Goal: Task Accomplishment & Management: Manage account settings

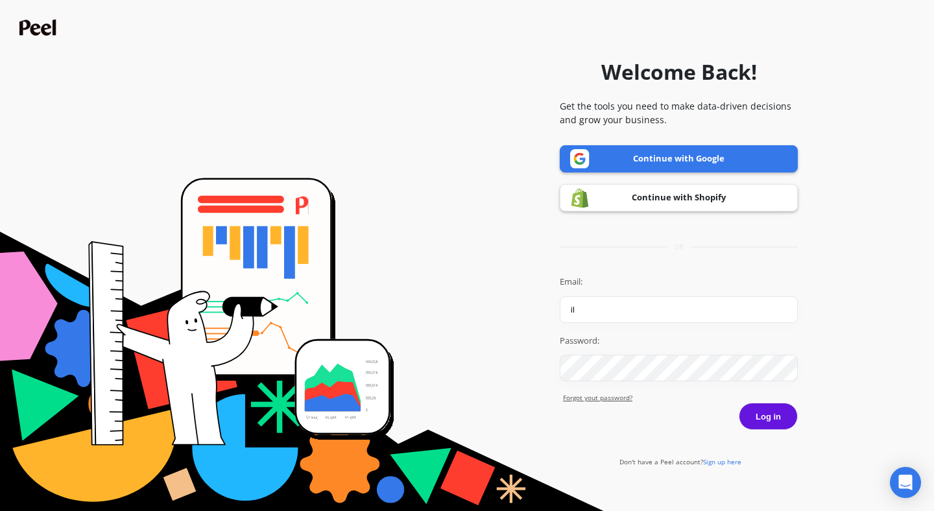
type input "i"
type input "[PERSON_NAME][EMAIL_ADDRESS][DOMAIN_NAME]"
click at [739, 403] on button "Log in" at bounding box center [768, 416] width 59 height 27
click at [531, 391] on form "Welcome Back! Get the tools you need to make data-driven decisions and grow you…" at bounding box center [466, 255] width 921 height 498
click at [581, 402] on link "Forgot yout password?" at bounding box center [680, 398] width 235 height 10
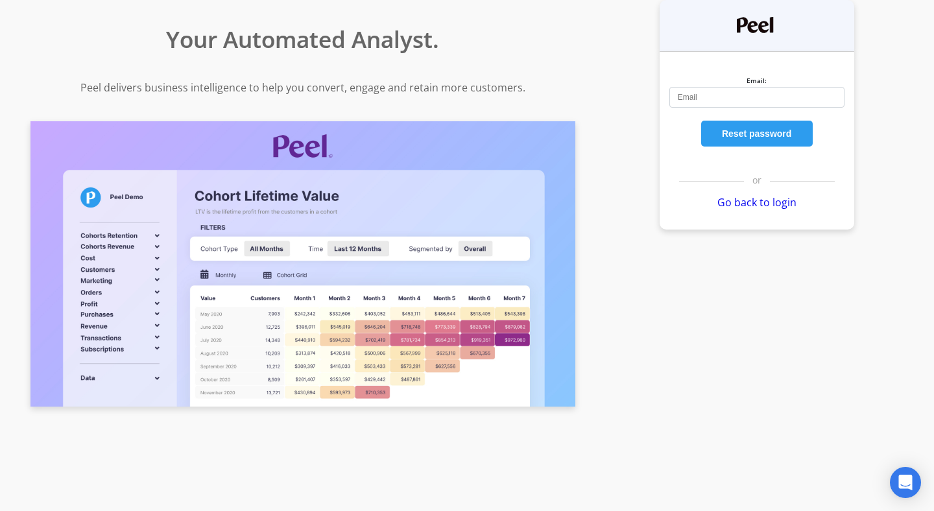
click at [710, 100] on input "Email:" at bounding box center [757, 97] width 175 height 21
type input "[PERSON_NAME][EMAIL_ADDRESS][DOMAIN_NAME]"
click at [783, 130] on button "Reset password" at bounding box center [758, 134] width 112 height 26
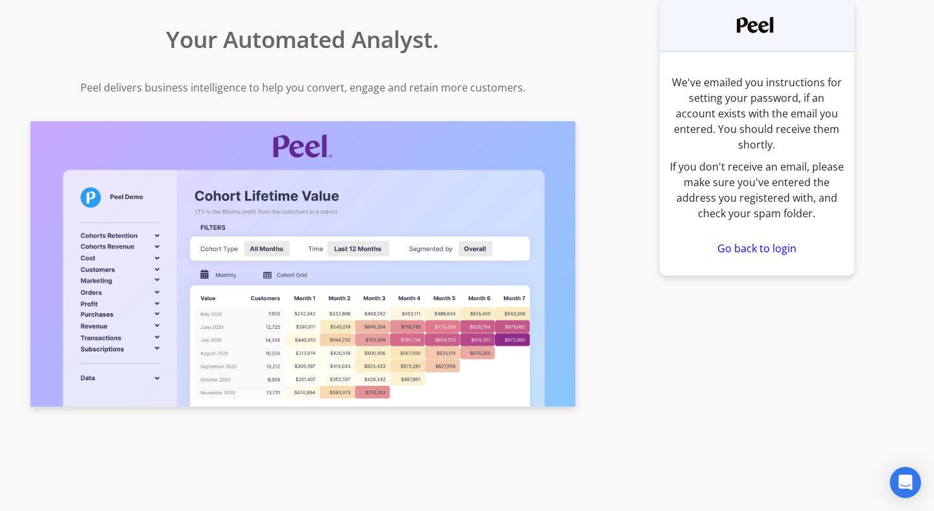
click at [749, 241] on link "Go back to login" at bounding box center [757, 248] width 79 height 14
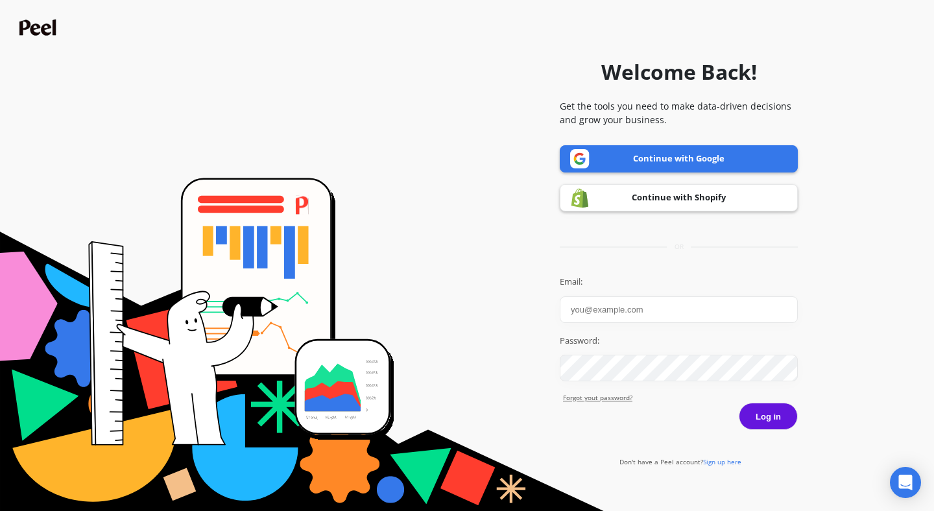
click at [609, 158] on link "Continue with Google" at bounding box center [679, 158] width 238 height 27
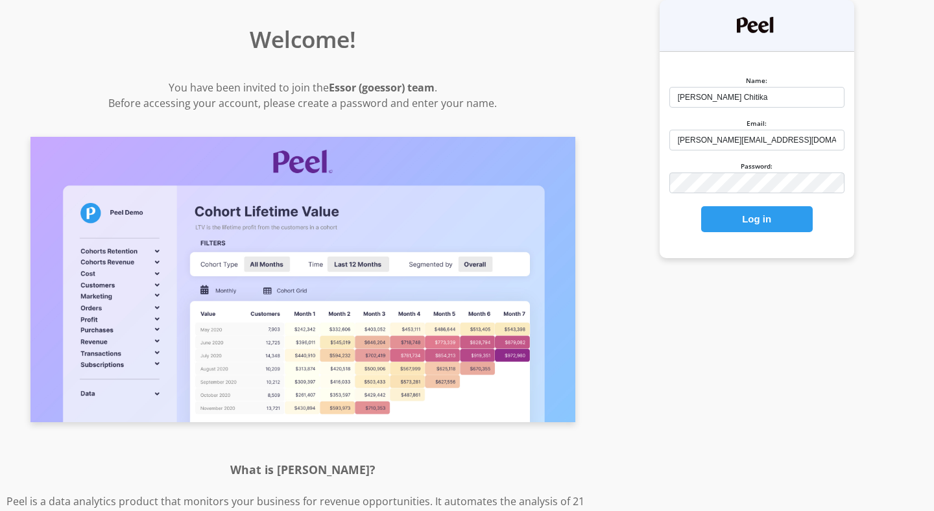
click at [761, 216] on button "Log in" at bounding box center [758, 219] width 112 height 26
